Goal: Task Accomplishment & Management: Use online tool/utility

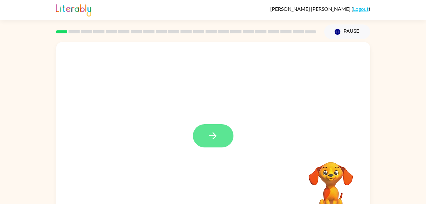
click at [210, 141] on button "button" at bounding box center [213, 135] width 41 height 23
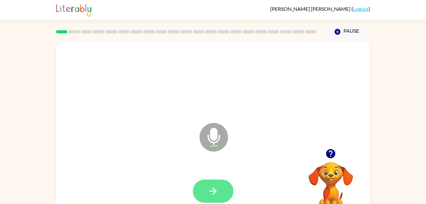
click at [222, 195] on button "button" at bounding box center [213, 190] width 41 height 23
click at [223, 195] on button "button" at bounding box center [213, 190] width 41 height 23
click at [220, 189] on button "button" at bounding box center [213, 190] width 41 height 23
click at [220, 191] on button "button" at bounding box center [213, 190] width 41 height 23
click at [222, 192] on button "button" at bounding box center [213, 190] width 41 height 23
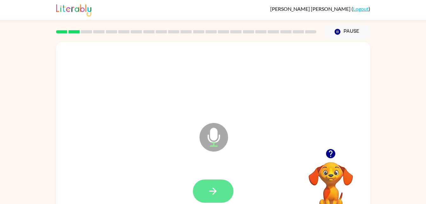
click at [212, 195] on icon "button" at bounding box center [212, 190] width 11 height 11
click at [219, 189] on button "button" at bounding box center [213, 190] width 41 height 23
click at [218, 191] on icon "button" at bounding box center [212, 190] width 11 height 11
click at [223, 199] on button "button" at bounding box center [213, 190] width 41 height 23
click at [220, 187] on button "button" at bounding box center [213, 190] width 41 height 23
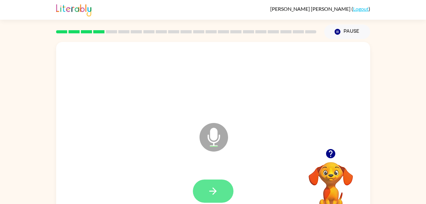
click at [217, 185] on button "button" at bounding box center [213, 190] width 41 height 23
click at [225, 191] on button "button" at bounding box center [213, 190] width 41 height 23
click at [219, 186] on button "button" at bounding box center [213, 190] width 41 height 23
click at [219, 190] on button "button" at bounding box center [213, 190] width 41 height 23
click at [222, 187] on button "button" at bounding box center [213, 190] width 41 height 23
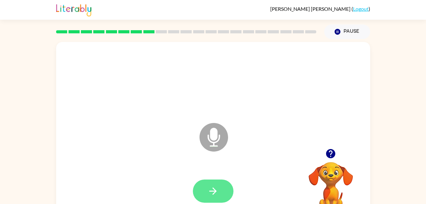
click at [217, 192] on icon "button" at bounding box center [212, 190] width 11 height 11
click at [216, 197] on button "button" at bounding box center [213, 190] width 41 height 23
click at [228, 186] on button "button" at bounding box center [213, 190] width 41 height 23
click at [216, 197] on button "button" at bounding box center [213, 190] width 41 height 23
click at [218, 192] on icon "button" at bounding box center [212, 190] width 11 height 11
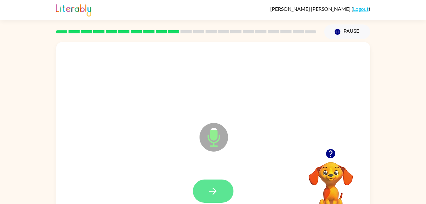
click at [215, 192] on icon "button" at bounding box center [212, 190] width 7 height 7
click at [216, 199] on button "button" at bounding box center [213, 190] width 41 height 23
click at [216, 195] on icon "button" at bounding box center [212, 190] width 11 height 11
click at [232, 188] on button "button" at bounding box center [213, 190] width 41 height 23
click at [212, 186] on icon "button" at bounding box center [212, 190] width 11 height 11
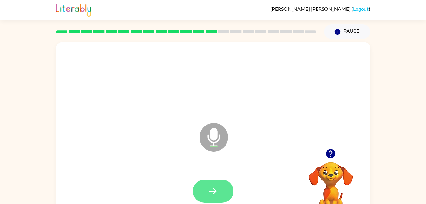
click at [219, 201] on button "button" at bounding box center [213, 190] width 41 height 23
click at [218, 191] on icon "button" at bounding box center [212, 190] width 11 height 11
click at [224, 191] on button "button" at bounding box center [213, 190] width 41 height 23
click at [216, 191] on icon "button" at bounding box center [212, 190] width 7 height 7
click at [230, 195] on button "button" at bounding box center [213, 190] width 41 height 23
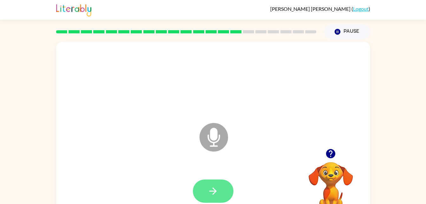
click at [216, 193] on icon "button" at bounding box center [212, 190] width 11 height 11
click at [216, 198] on button "button" at bounding box center [213, 190] width 41 height 23
click at [215, 189] on icon "button" at bounding box center [212, 190] width 11 height 11
click at [219, 191] on button "button" at bounding box center [213, 190] width 41 height 23
click at [228, 182] on button "button" at bounding box center [213, 190] width 41 height 23
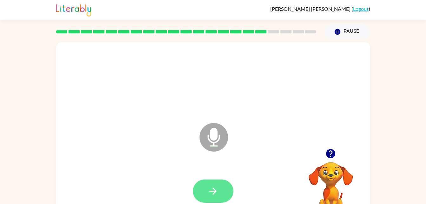
click at [215, 186] on icon "button" at bounding box center [212, 190] width 11 height 11
click at [215, 190] on icon "button" at bounding box center [212, 190] width 7 height 7
click at [214, 192] on icon "button" at bounding box center [212, 190] width 7 height 7
click at [215, 191] on icon "button" at bounding box center [212, 190] width 7 height 7
click at [208, 191] on icon "button" at bounding box center [212, 190] width 11 height 11
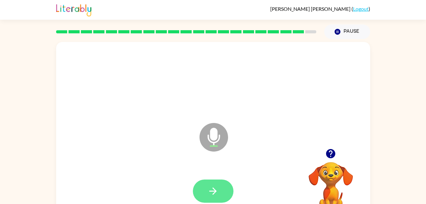
click at [215, 186] on icon "button" at bounding box center [212, 190] width 11 height 11
click at [203, 184] on button "button" at bounding box center [213, 190] width 41 height 23
click at [210, 191] on div at bounding box center [213, 190] width 41 height 23
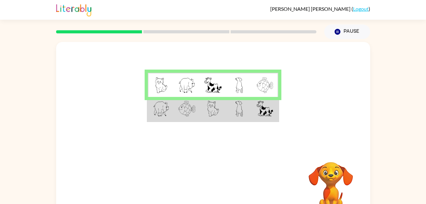
click at [217, 108] on img at bounding box center [213, 109] width 12 height 16
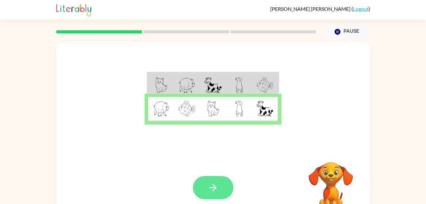
click at [200, 189] on button "button" at bounding box center [213, 187] width 41 height 23
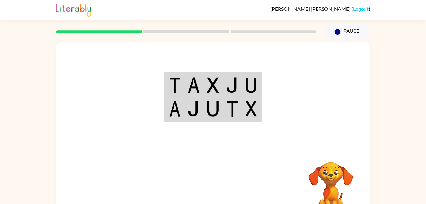
click at [189, 93] on img at bounding box center [193, 85] width 12 height 16
click at [197, 82] on img at bounding box center [193, 85] width 12 height 16
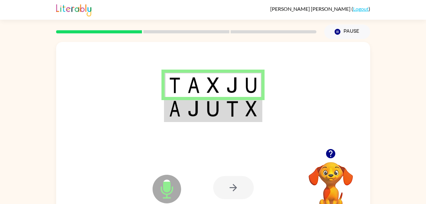
click at [197, 82] on img at bounding box center [193, 85] width 12 height 16
click at [246, 106] on img at bounding box center [250, 109] width 11 height 16
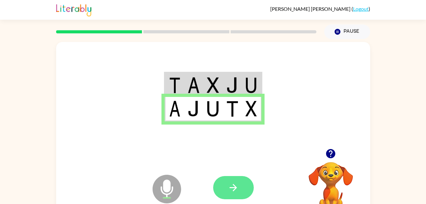
click at [236, 180] on button "button" at bounding box center [233, 187] width 41 height 23
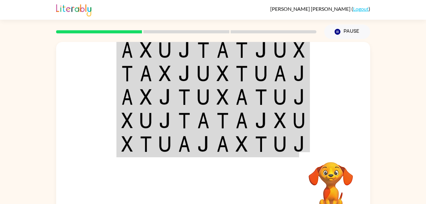
click at [289, 48] on td at bounding box center [280, 49] width 19 height 24
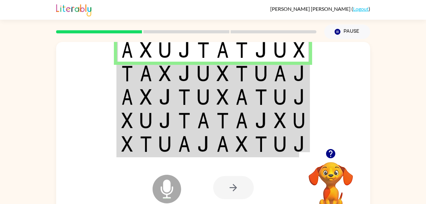
click at [252, 69] on td at bounding box center [261, 73] width 19 height 23
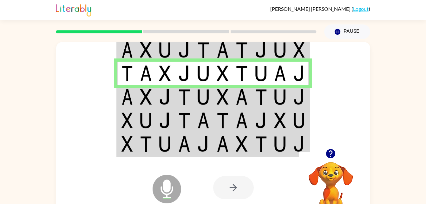
click at [240, 95] on img at bounding box center [242, 97] width 12 height 16
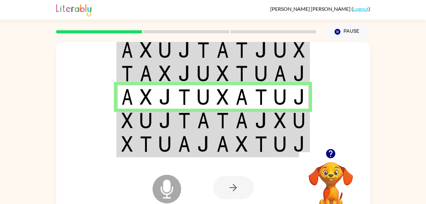
click at [280, 116] on img at bounding box center [280, 120] width 12 height 16
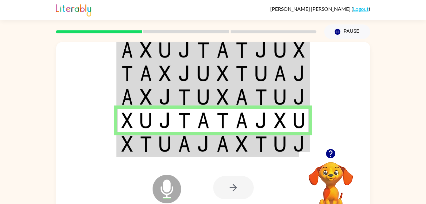
click at [271, 151] on td at bounding box center [280, 144] width 19 height 24
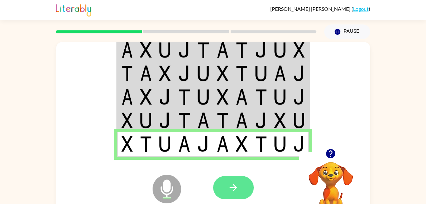
click at [236, 189] on icon "button" at bounding box center [233, 187] width 11 height 11
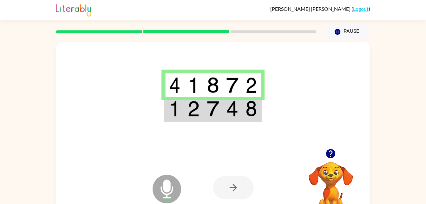
click at [216, 117] on td at bounding box center [212, 109] width 19 height 24
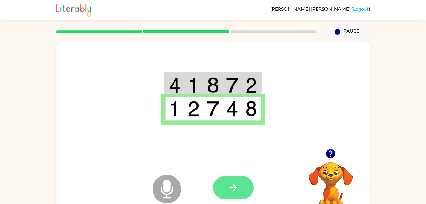
click at [237, 190] on icon "button" at bounding box center [233, 187] width 11 height 11
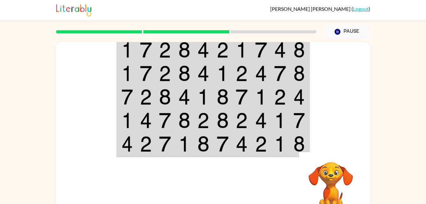
click at [275, 56] on img at bounding box center [280, 50] width 12 height 16
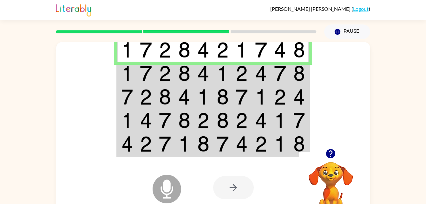
click at [144, 69] on img at bounding box center [146, 73] width 12 height 16
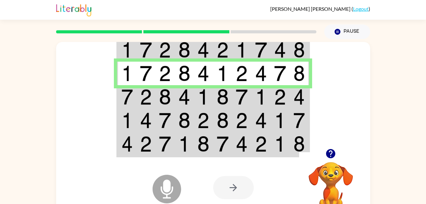
click at [127, 101] on img at bounding box center [126, 97] width 11 height 16
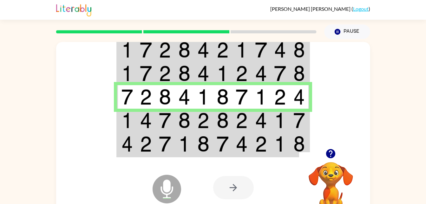
click at [134, 115] on td at bounding box center [126, 119] width 19 height 23
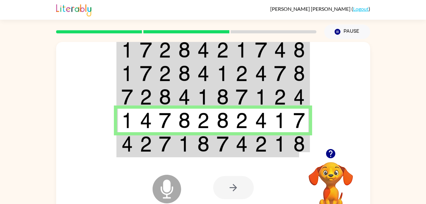
click at [128, 153] on div "Microphone The Microphone is here when it is your turn to talk" at bounding box center [151, 173] width 63 height 42
click at [173, 156] on icon at bounding box center [167, 175] width 16 height 48
click at [170, 147] on img at bounding box center [165, 144] width 12 height 16
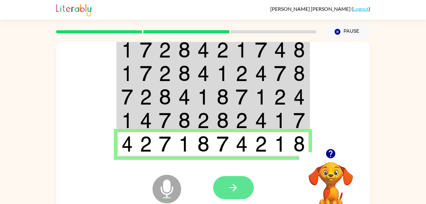
click at [226, 193] on button "button" at bounding box center [233, 187] width 41 height 23
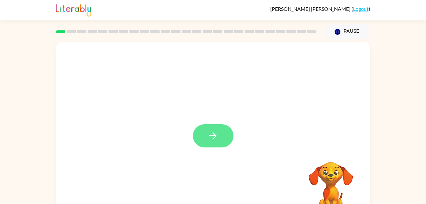
click at [207, 137] on button "button" at bounding box center [213, 135] width 41 height 23
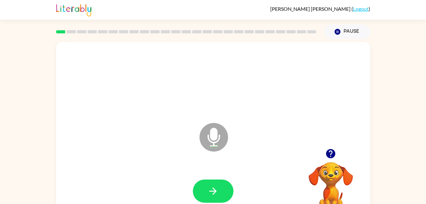
click at [333, 158] on icon "button" at bounding box center [330, 153] width 11 height 11
click at [212, 191] on icon "button" at bounding box center [212, 190] width 7 height 7
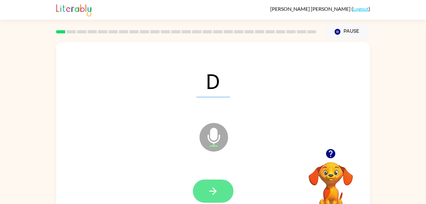
click at [212, 192] on icon "button" at bounding box center [212, 190] width 11 height 11
click at [220, 186] on button "button" at bounding box center [213, 190] width 41 height 23
click at [223, 192] on button "button" at bounding box center [213, 190] width 41 height 23
click at [221, 202] on button "button" at bounding box center [213, 190] width 41 height 23
click at [215, 191] on icon "button" at bounding box center [212, 190] width 7 height 7
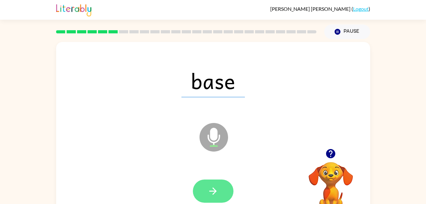
click at [217, 187] on icon "button" at bounding box center [212, 190] width 11 height 11
click at [224, 189] on button "button" at bounding box center [213, 190] width 41 height 23
click at [215, 186] on icon "button" at bounding box center [212, 190] width 11 height 11
click at [214, 201] on button "button" at bounding box center [213, 190] width 41 height 23
click at [214, 197] on button "button" at bounding box center [213, 190] width 41 height 23
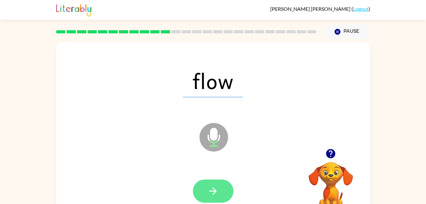
click at [212, 194] on icon "button" at bounding box center [212, 190] width 11 height 11
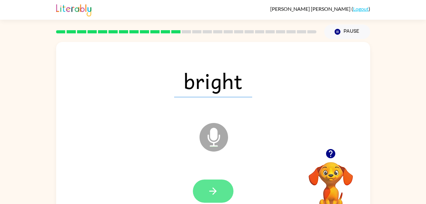
click at [221, 194] on button "button" at bounding box center [213, 190] width 41 height 23
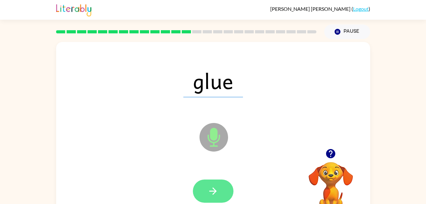
click at [222, 194] on button "button" at bounding box center [213, 190] width 41 height 23
click at [220, 187] on button "button" at bounding box center [213, 190] width 41 height 23
click at [227, 195] on button "button" at bounding box center [213, 190] width 41 height 23
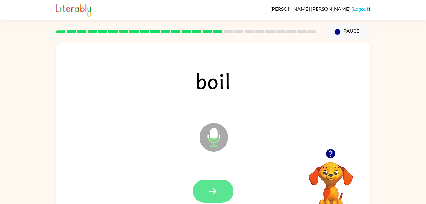
click at [215, 191] on icon "button" at bounding box center [212, 190] width 7 height 7
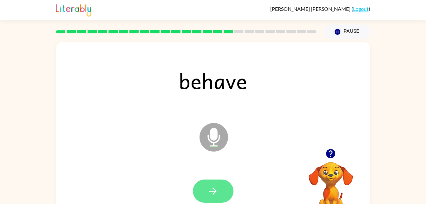
click at [205, 199] on button "button" at bounding box center [213, 190] width 41 height 23
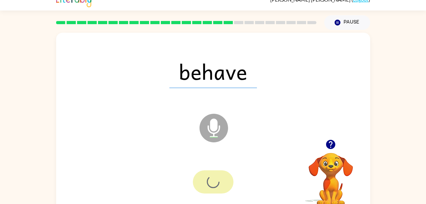
scroll to position [18, 0]
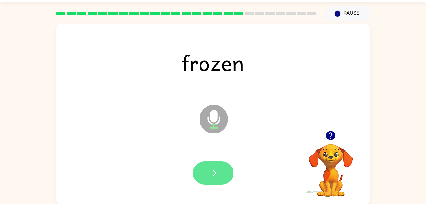
click at [219, 175] on button "button" at bounding box center [213, 172] width 41 height 23
click at [222, 183] on button "button" at bounding box center [213, 172] width 41 height 23
click at [211, 161] on button "button" at bounding box center [213, 172] width 41 height 23
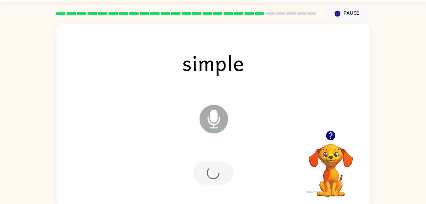
click at [214, 182] on div at bounding box center [213, 172] width 41 height 23
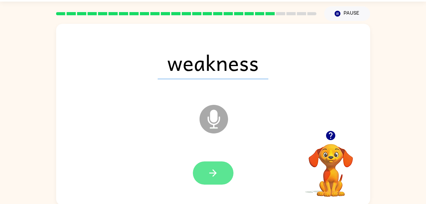
click at [223, 177] on button "button" at bounding box center [213, 172] width 41 height 23
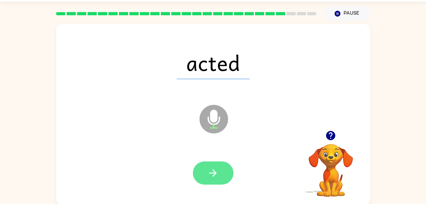
click at [216, 176] on icon "button" at bounding box center [212, 172] width 11 height 11
click at [213, 178] on icon "button" at bounding box center [212, 172] width 11 height 11
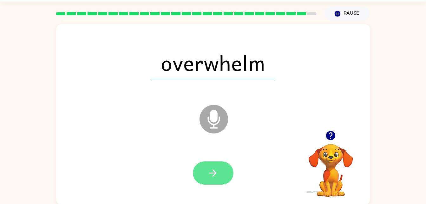
click at [214, 181] on button "button" at bounding box center [213, 172] width 41 height 23
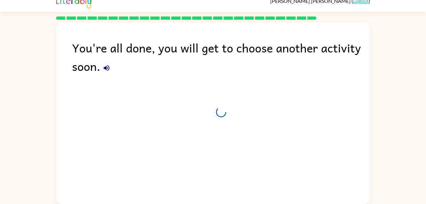
scroll to position [8, 0]
